Goal: Information Seeking & Learning: Learn about a topic

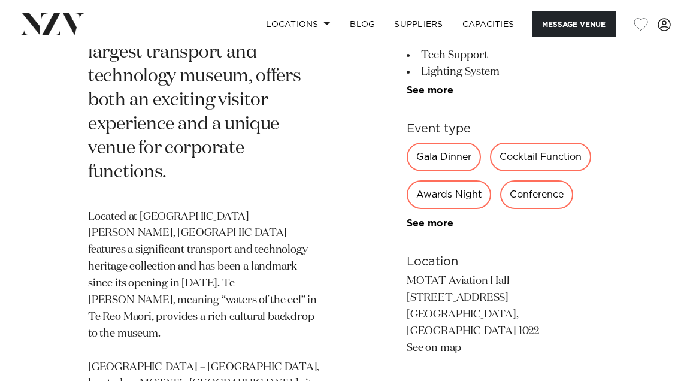
scroll to position [648, 0]
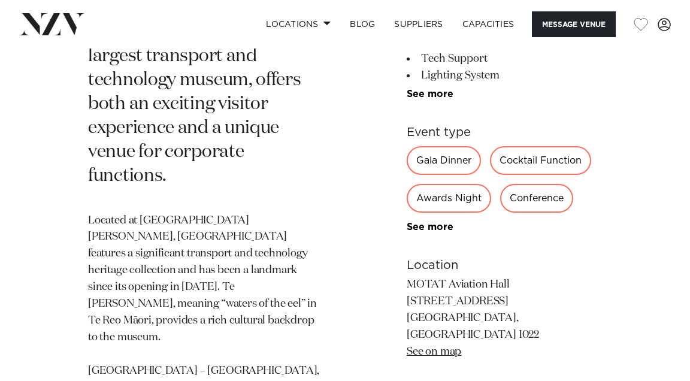
click at [438, 146] on div "Gala Dinner" at bounding box center [443, 160] width 74 height 29
click at [446, 146] on div "Gala Dinner" at bounding box center [443, 160] width 74 height 29
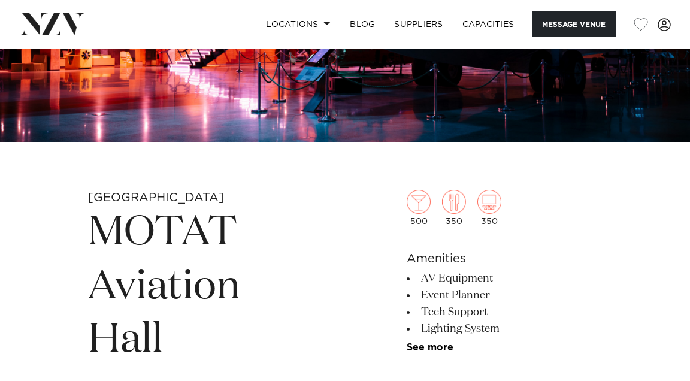
scroll to position [17, 0]
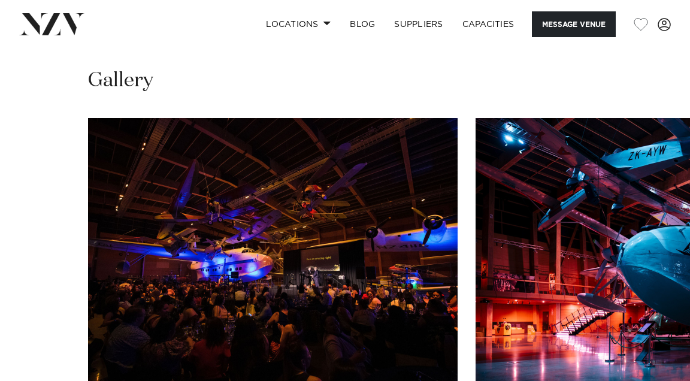
scroll to position [1191, 0]
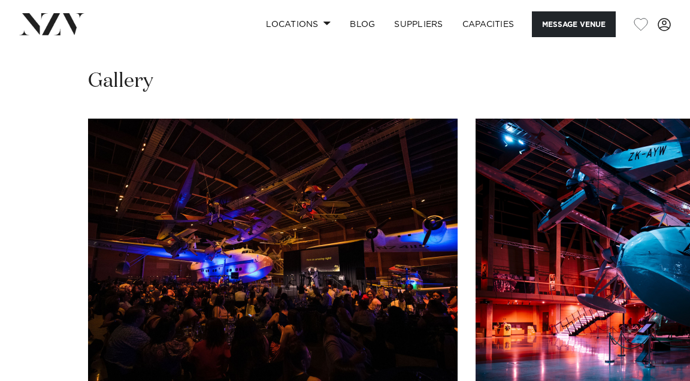
click at [679, 189] on img "2 / 16" at bounding box center [659, 254] width 369 height 271
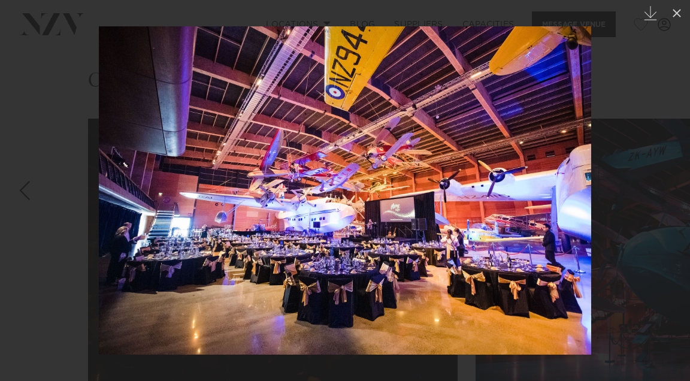
click at [467, 267] on img at bounding box center [345, 190] width 492 height 328
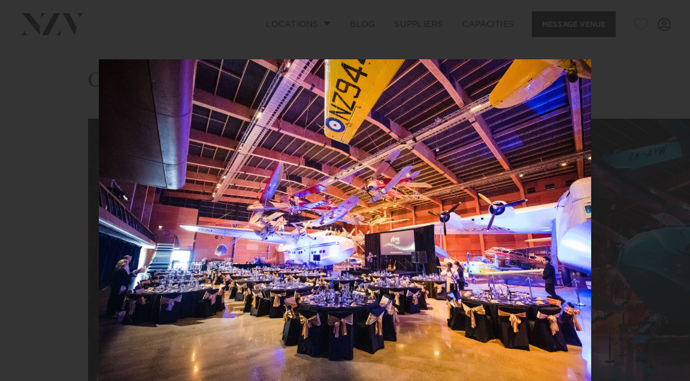
drag, startPoint x: 414, startPoint y: 177, endPoint x: 485, endPoint y: 195, distance: 72.9
click at [485, 195] on img at bounding box center [345, 223] width 492 height 328
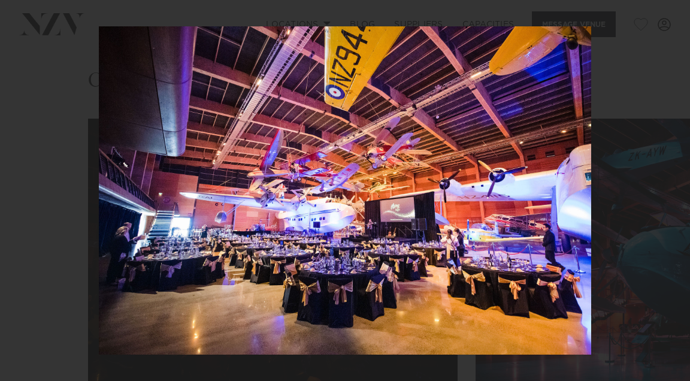
click at [485, 195] on img at bounding box center [345, 190] width 492 height 328
click at [651, 15] on icon "Created with Sketch." at bounding box center [650, 13] width 14 height 14
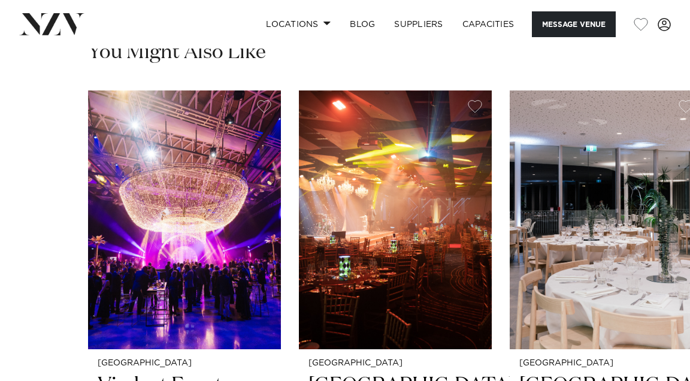
scroll to position [1832, 0]
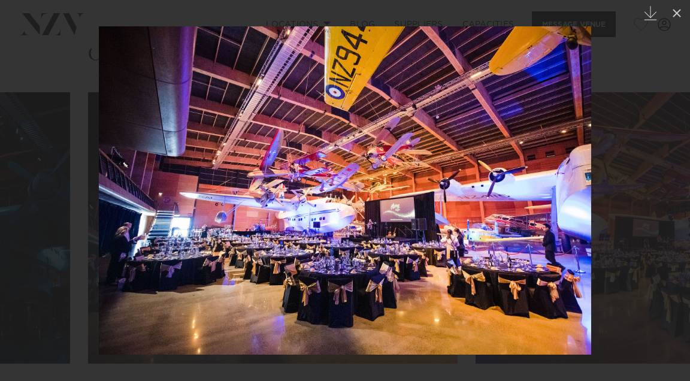
scroll to position [1191, 0]
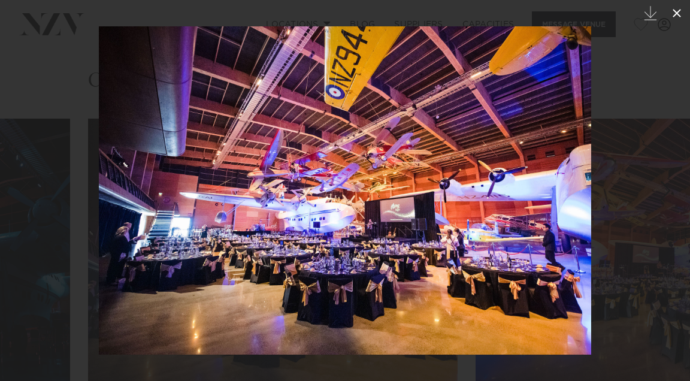
click at [679, 10] on icon at bounding box center [676, 13] width 8 height 8
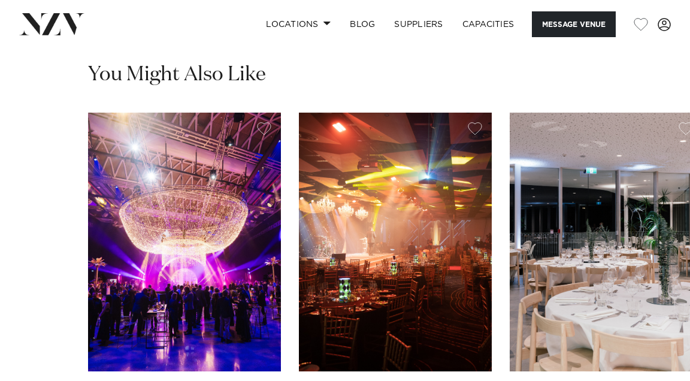
scroll to position [1832, 0]
